Goal: Check status: Verify the current state of an ongoing process or item

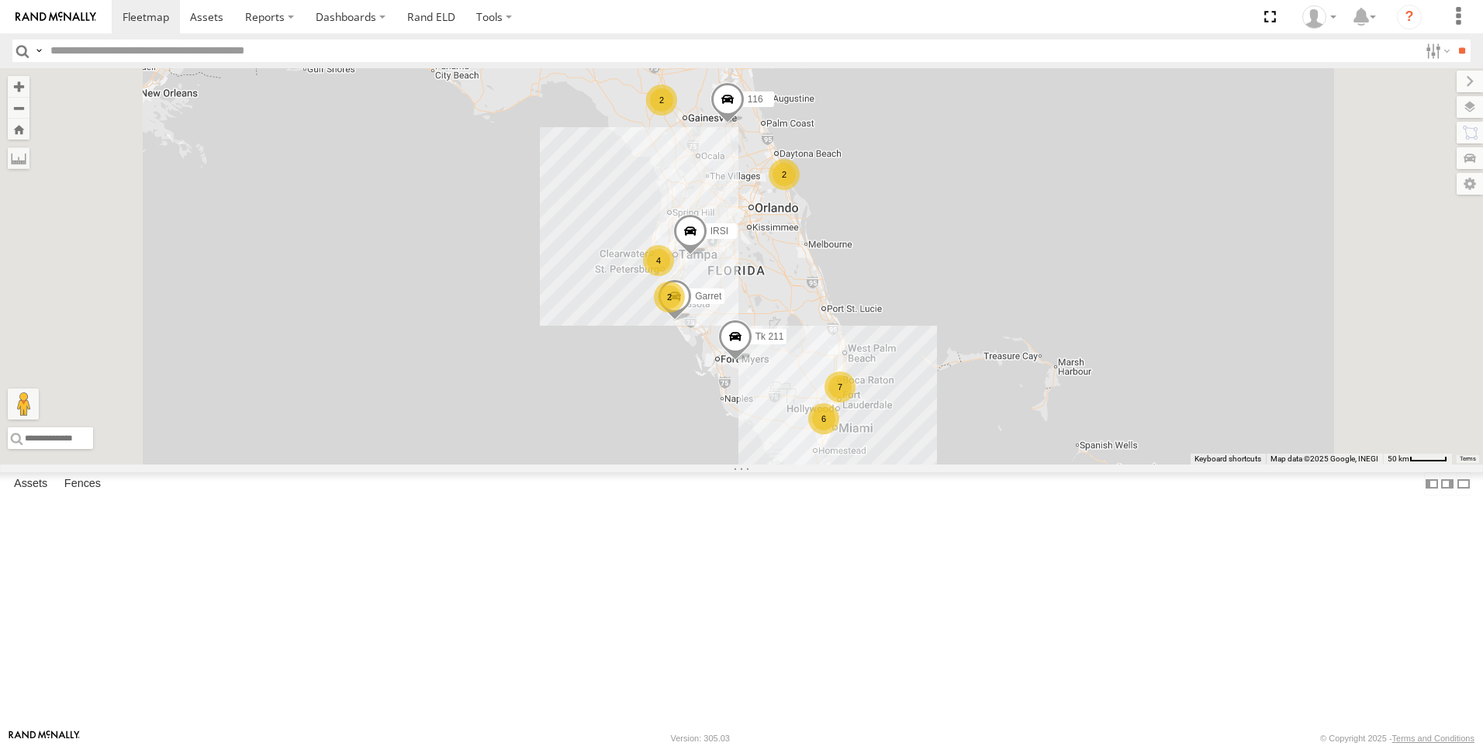
click at [752, 361] on span at bounding box center [735, 340] width 34 height 42
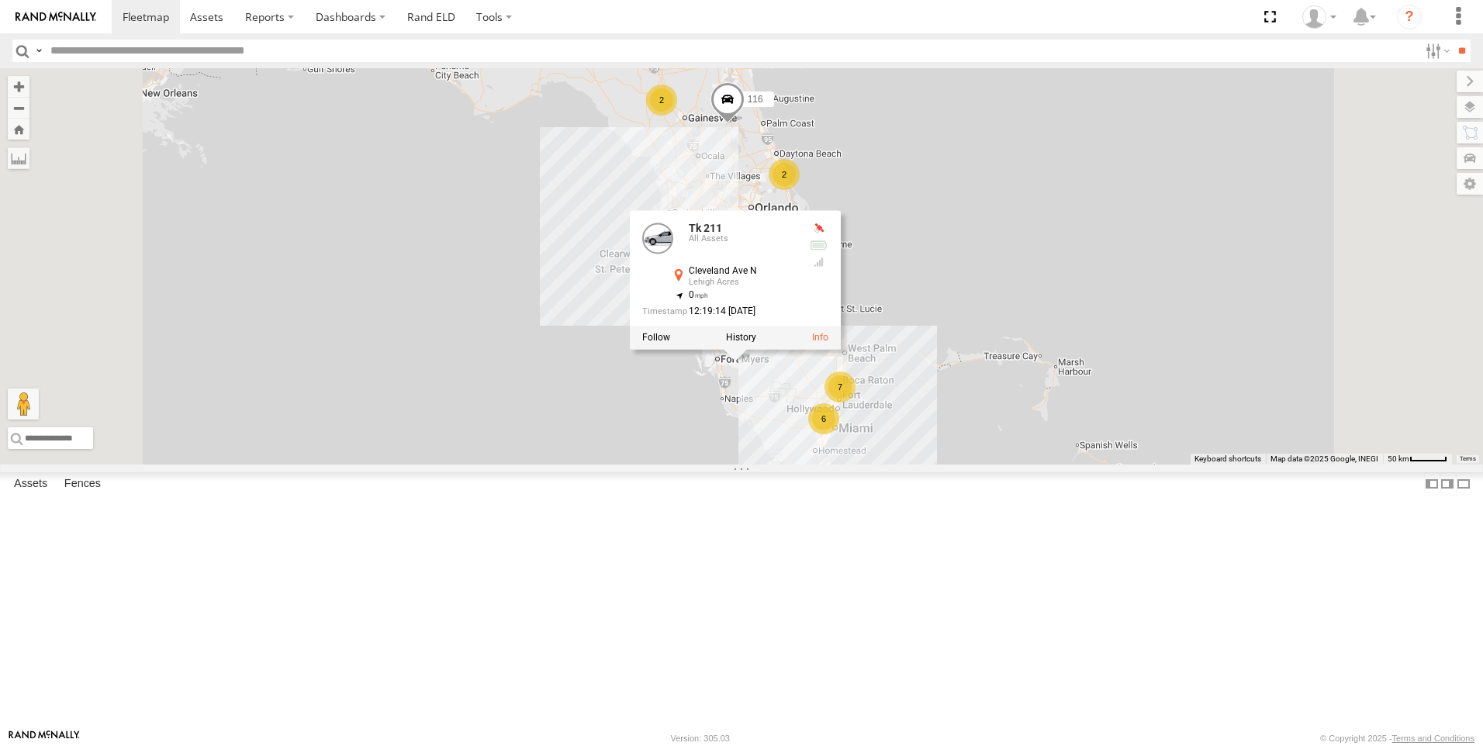
click at [855, 402] on div "7" at bounding box center [839, 386] width 31 height 31
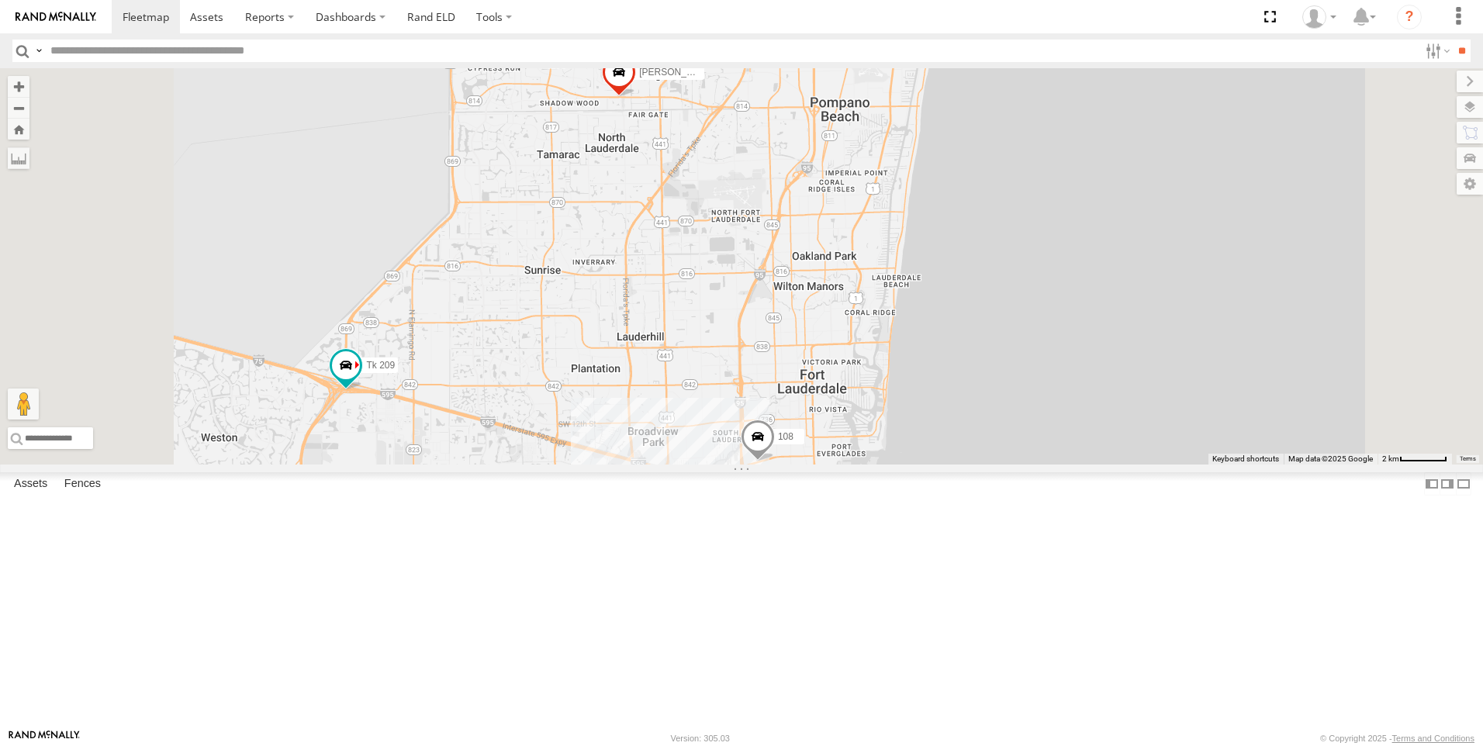
click at [636, 97] on span at bounding box center [619, 76] width 34 height 42
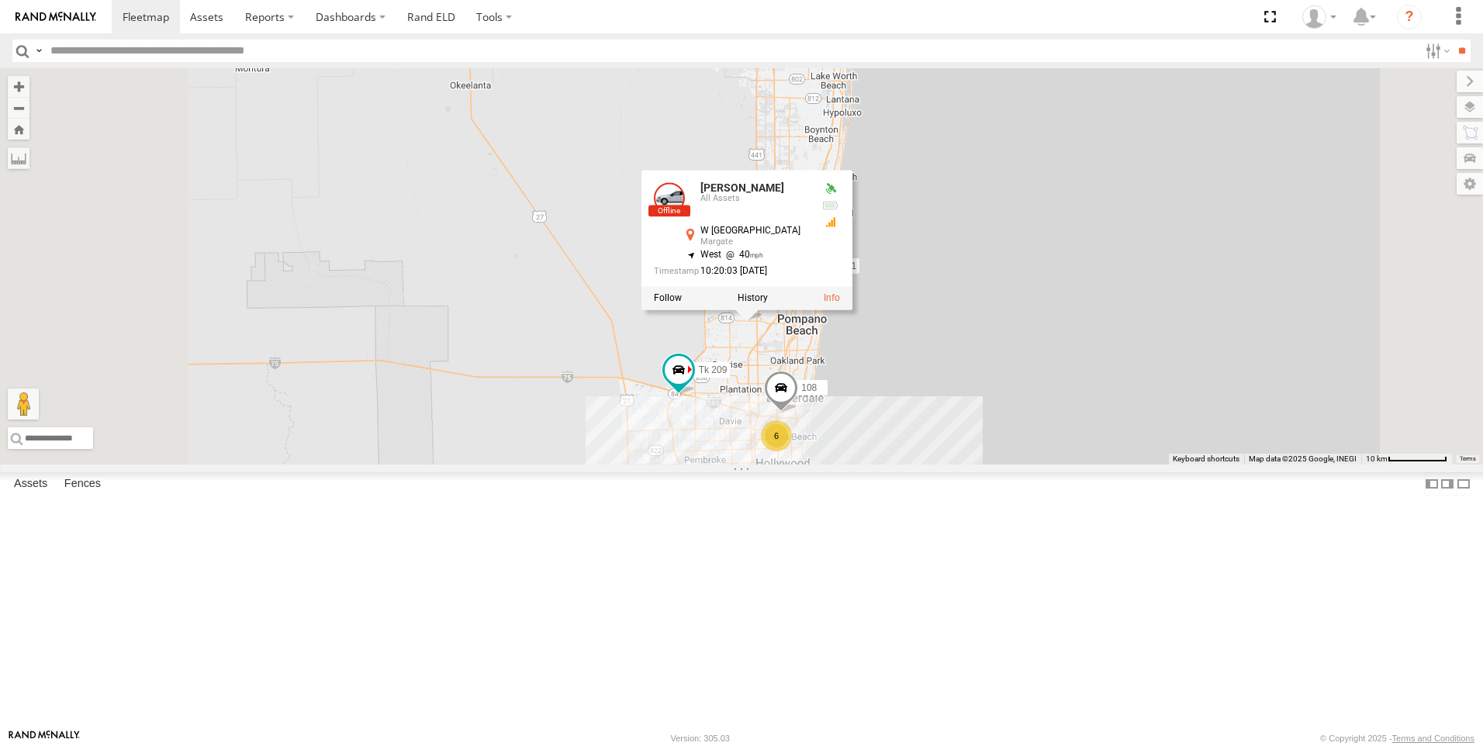
click at [689, 565] on div "2" at bounding box center [673, 549] width 31 height 31
click at [1138, 437] on div "Tk 211 IRSI 116 Garret Tk 209 Tk 371 [PERSON_NAME] 108 [PERSON_NAME] All Assets…" at bounding box center [741, 266] width 1483 height 396
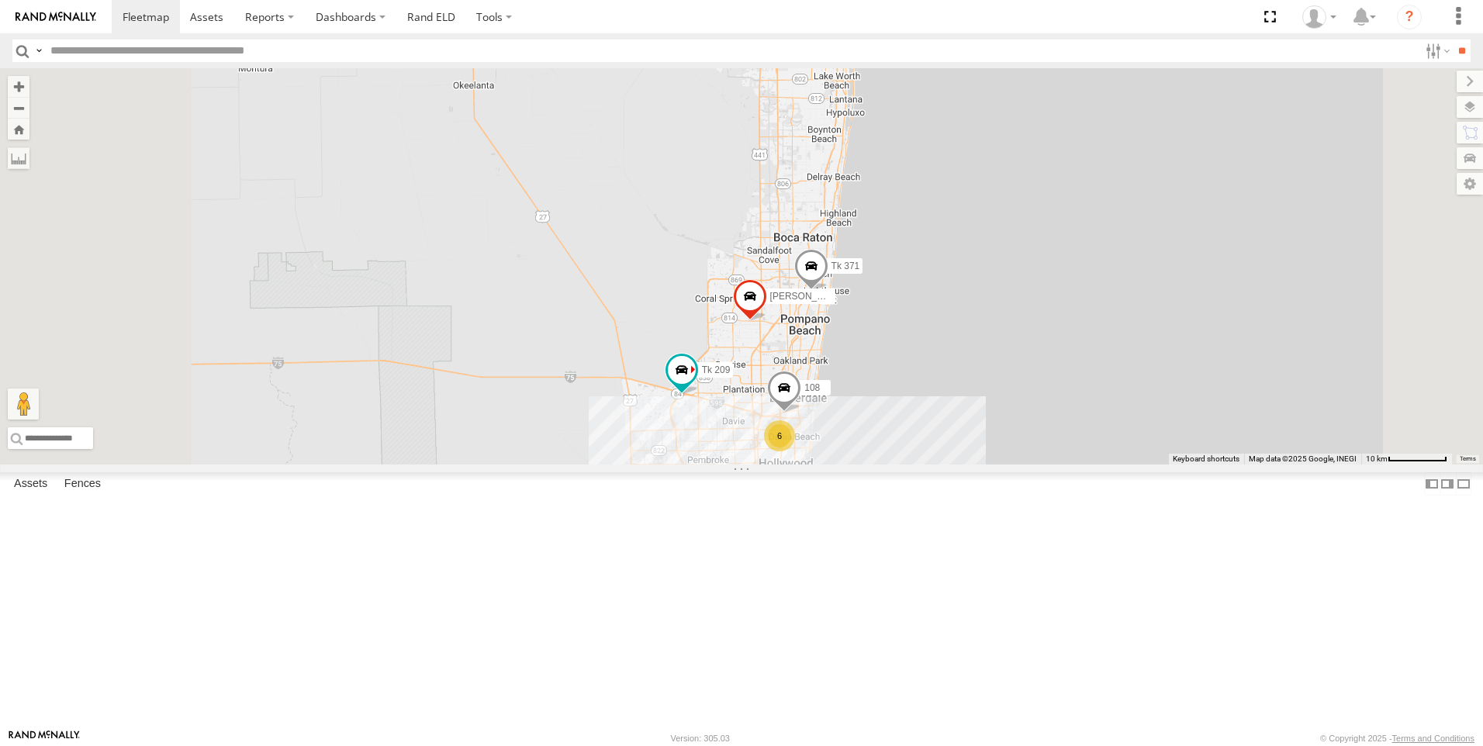
click at [692, 565] on div "2" at bounding box center [676, 549] width 31 height 31
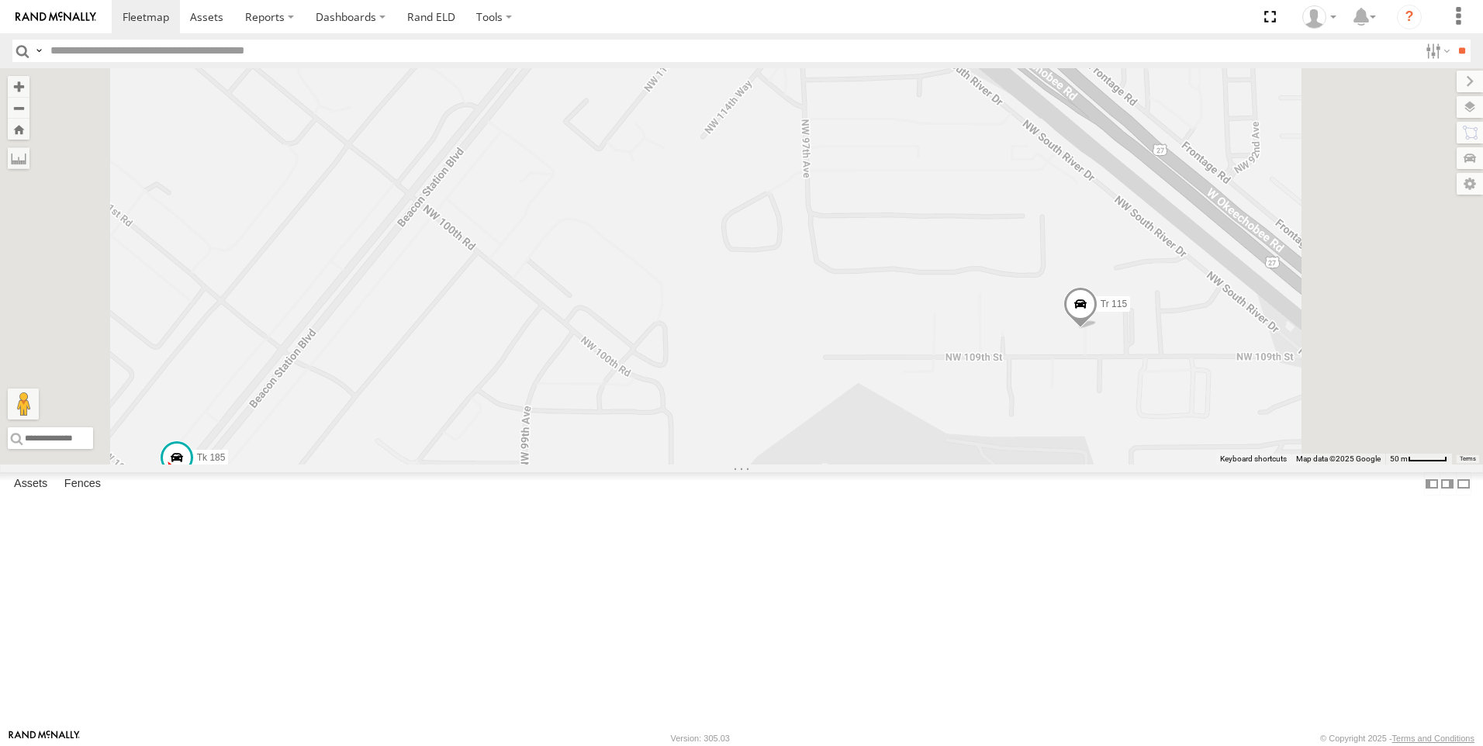
scroll to position [463, 0]
click at [0, 0] on div "[PERSON_NAME]" at bounding box center [0, 0] width 0 height 0
